Goal: Find specific page/section: Find specific page/section

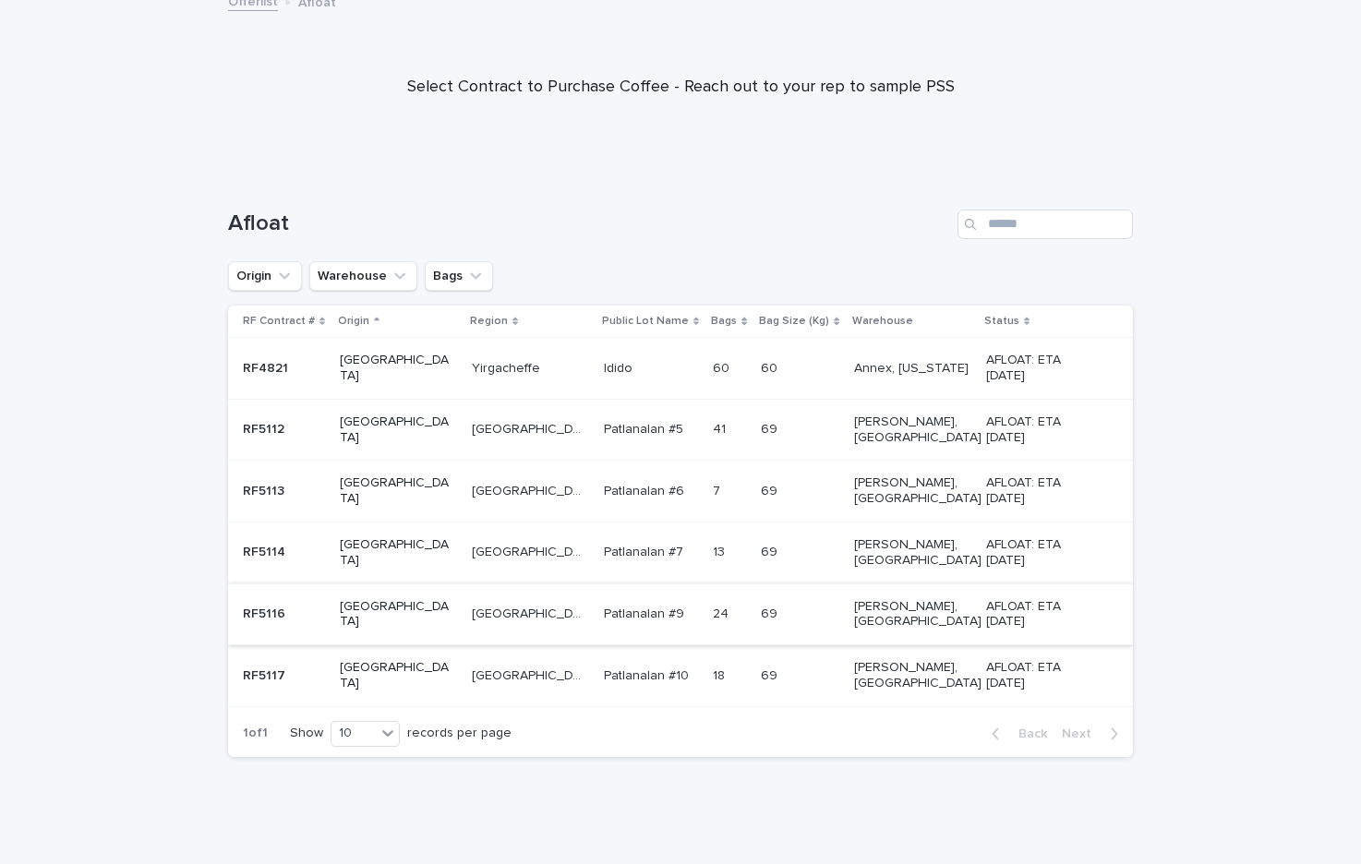
scroll to position [117, 0]
click at [493, 487] on p at bounding box center [529, 492] width 115 height 16
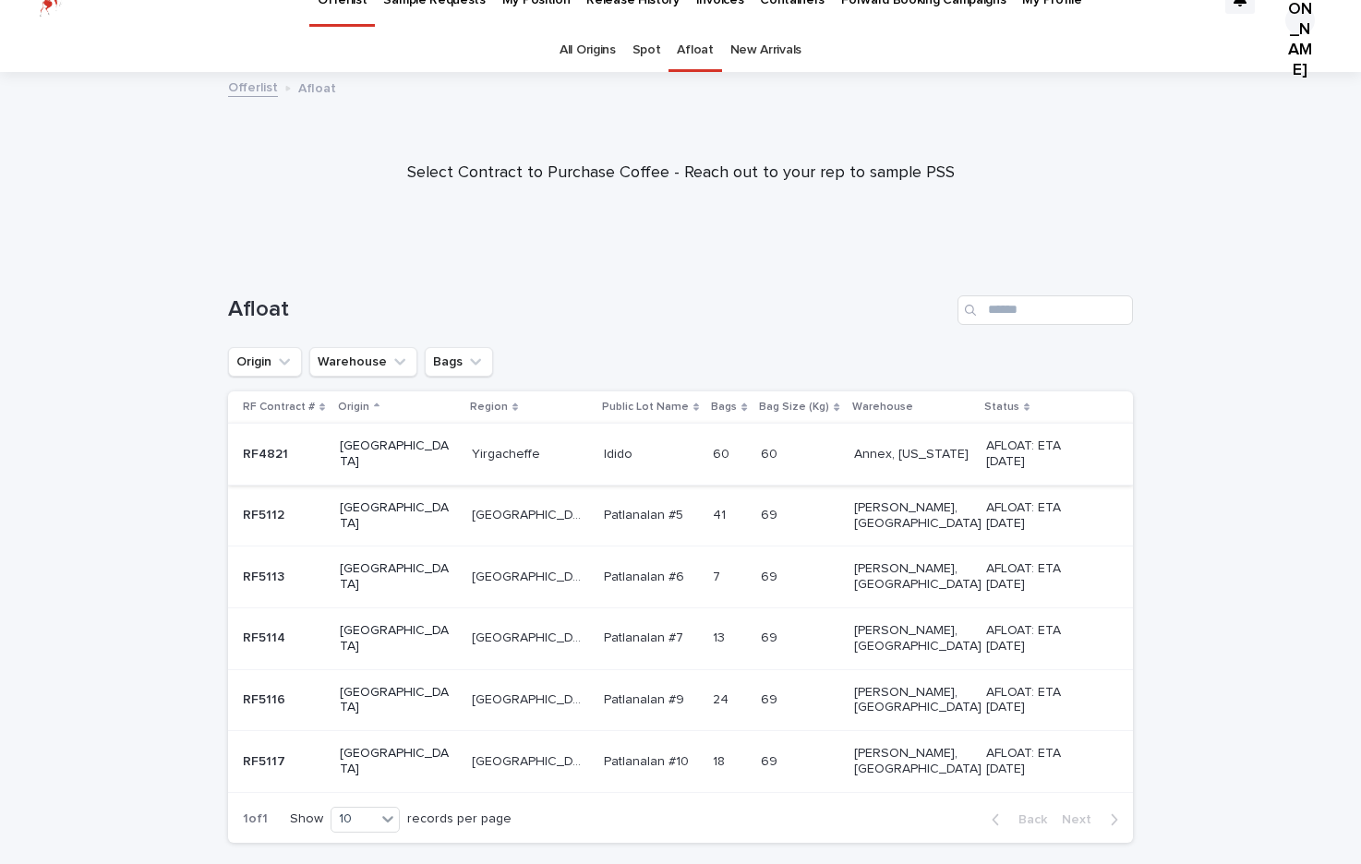
scroll to position [24, 0]
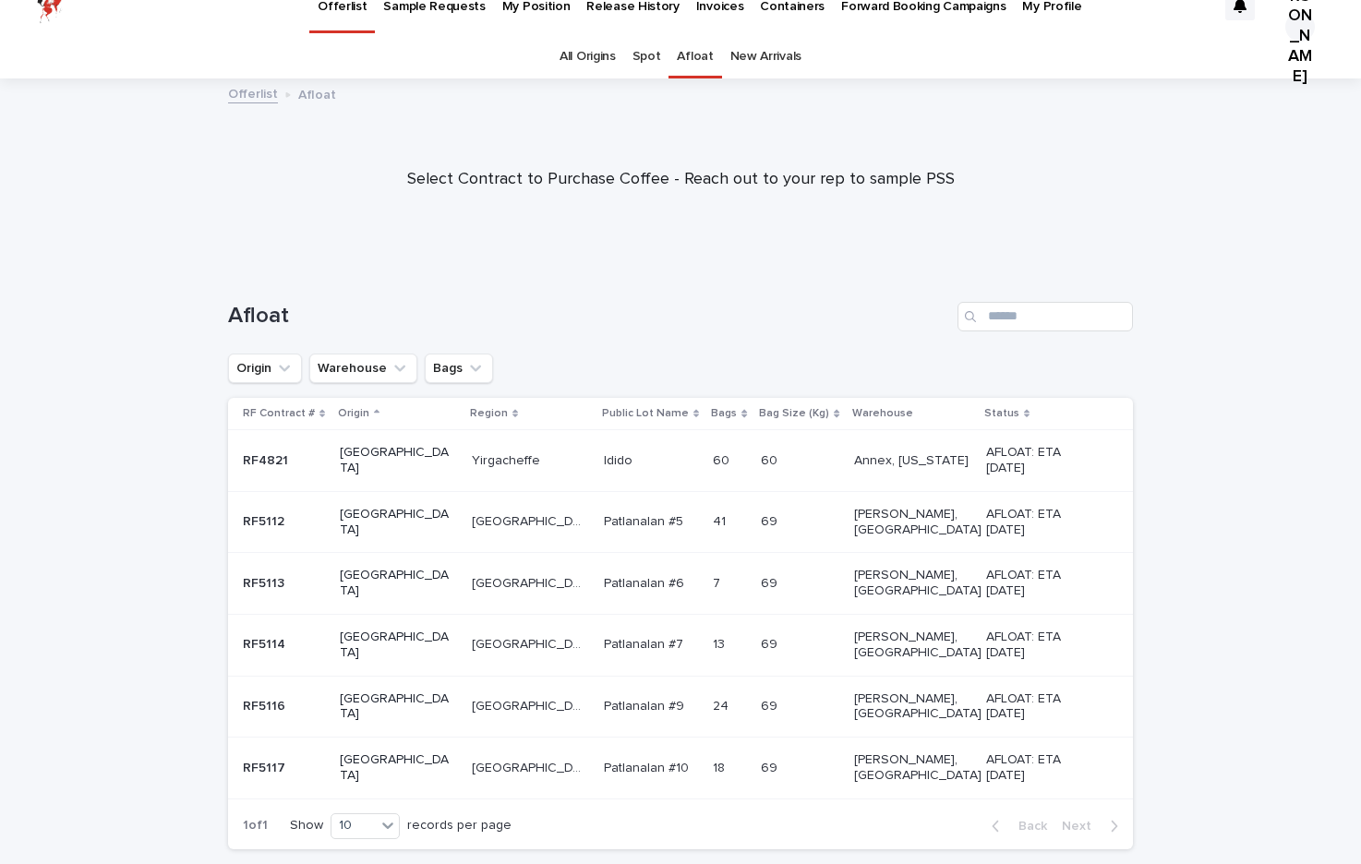
click at [520, 463] on td "Yirgacheffe [PERSON_NAME]" at bounding box center [530, 461] width 132 height 62
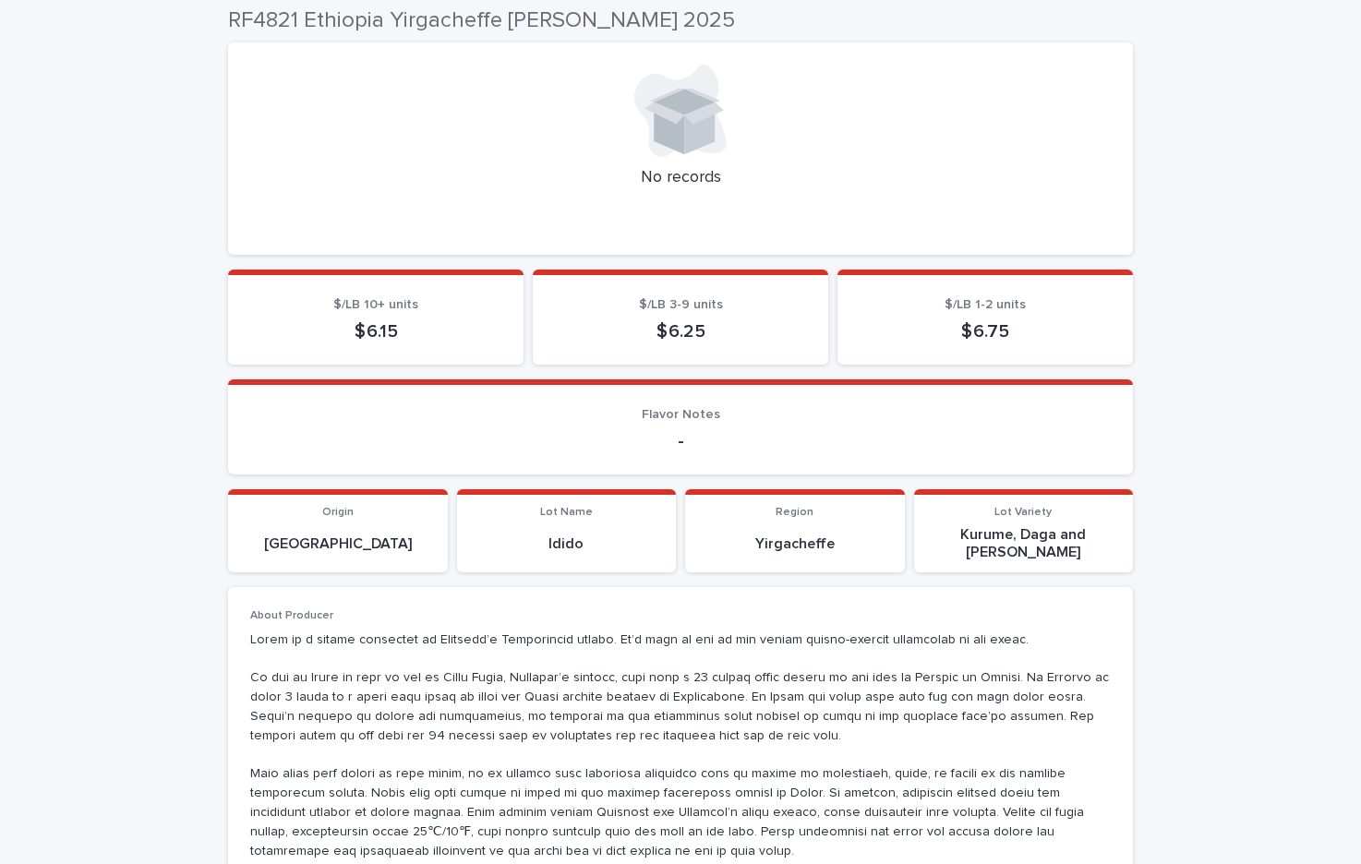
scroll to position [521, 0]
